Goal: Task Accomplishment & Management: Manage account settings

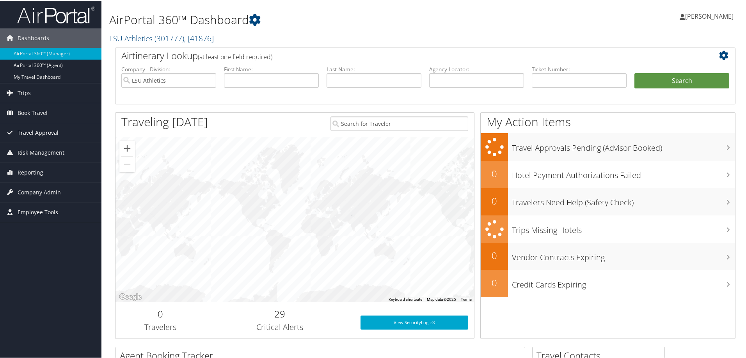
click at [44, 132] on span "Travel Approval" at bounding box center [38, 131] width 41 height 19
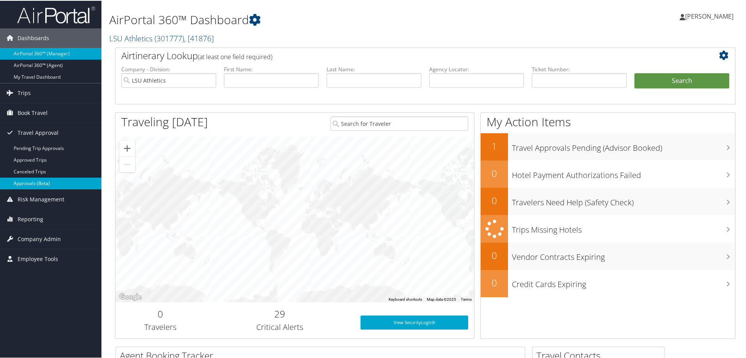
click at [49, 184] on link "Approvals (Beta)" at bounding box center [50, 183] width 101 height 12
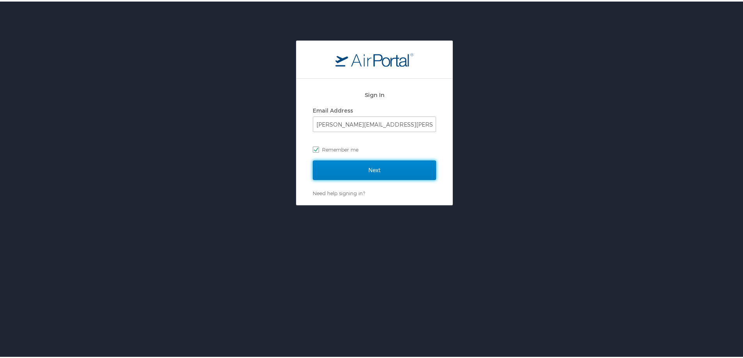
click at [354, 168] on input "Next" at bounding box center [374, 168] width 123 height 19
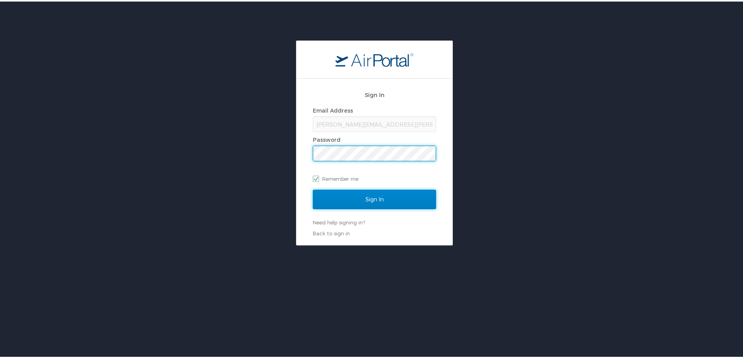
click at [357, 198] on input "Sign In" at bounding box center [374, 197] width 123 height 19
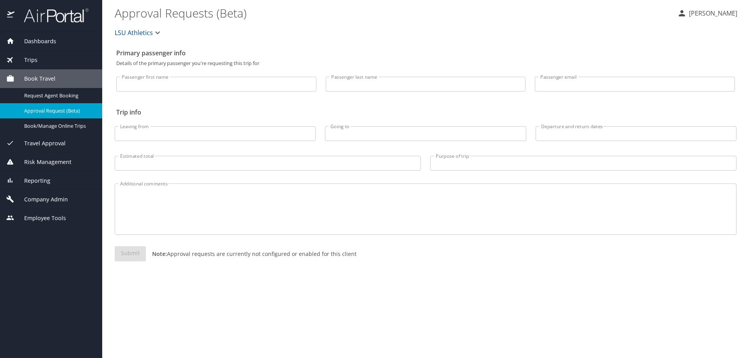
click at [50, 143] on span "Travel Approval" at bounding box center [39, 143] width 51 height 9
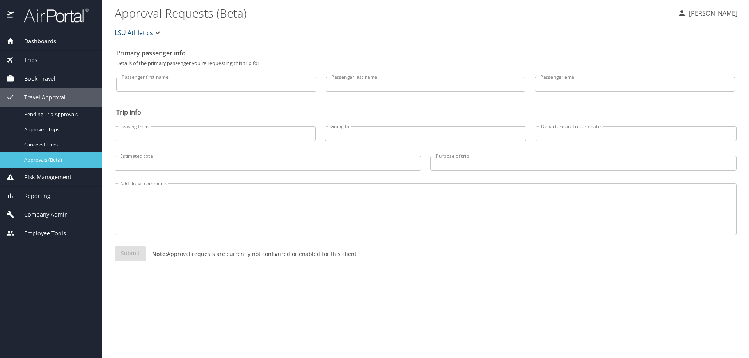
click at [59, 158] on span "Approvals (Beta)" at bounding box center [58, 159] width 69 height 7
